Goal: Check status: Check status

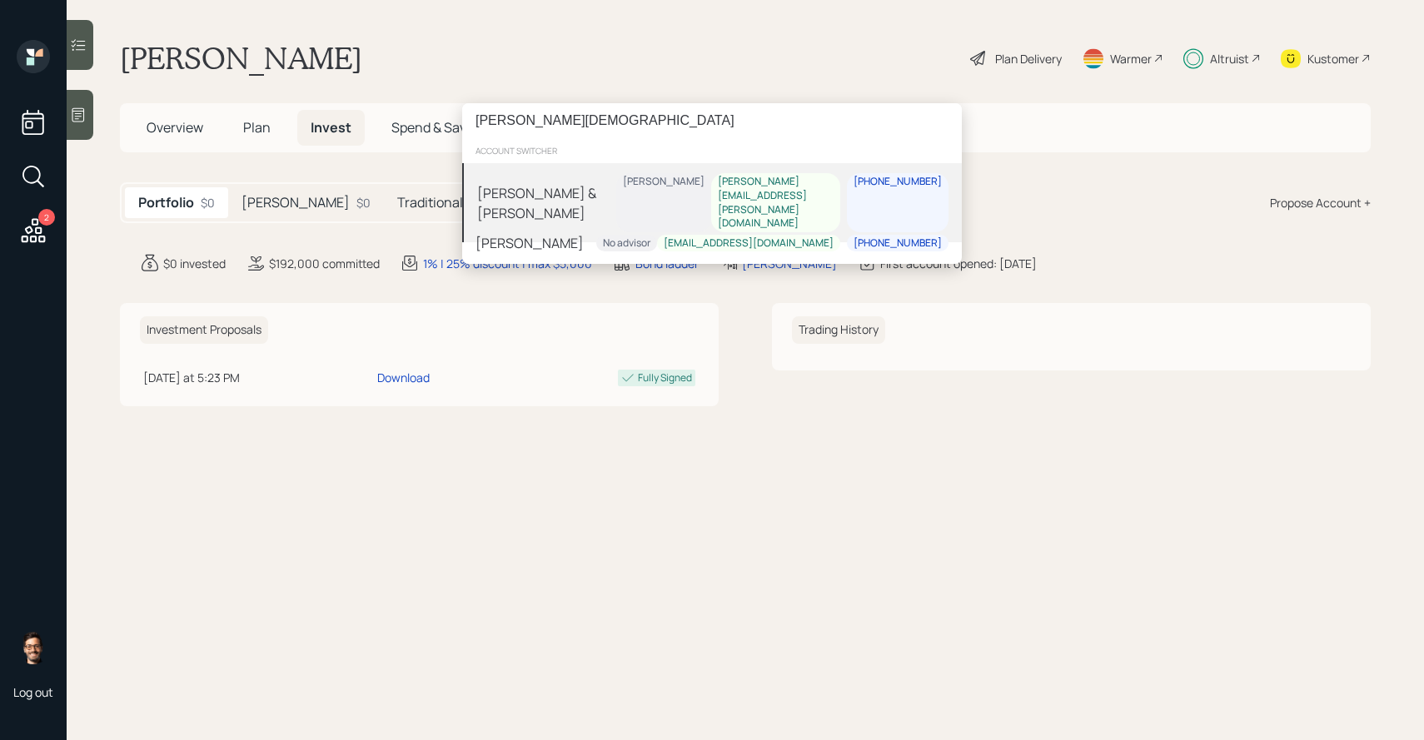
type input "[PERSON_NAME][DEMOGRAPHIC_DATA]"
